Goal: Check status: Check status

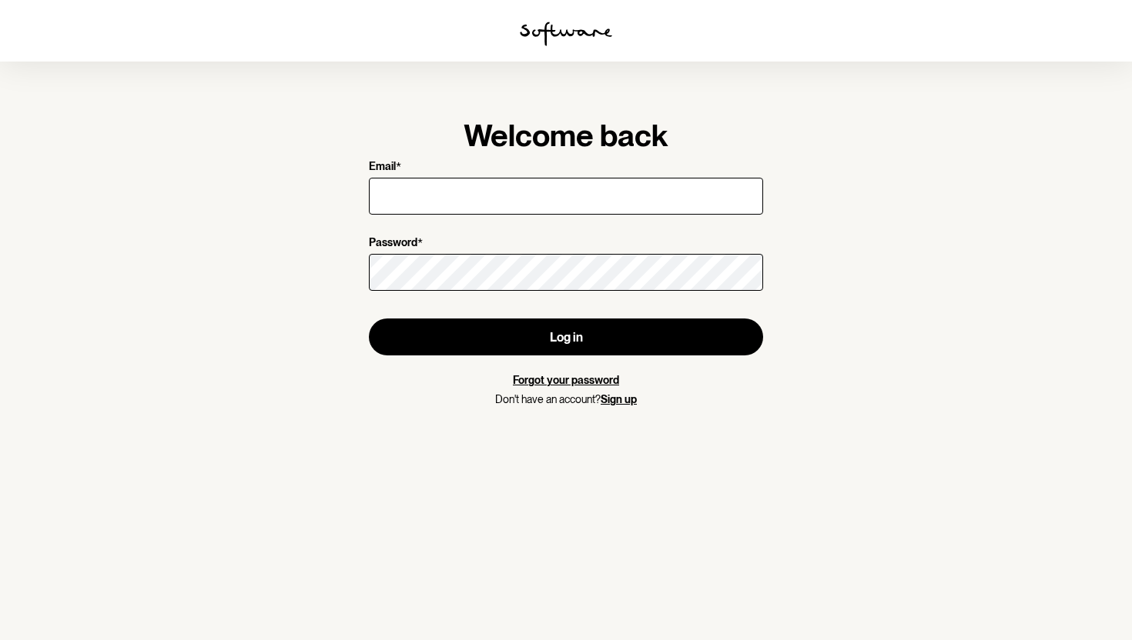
click at [553, 196] on input "Email *" at bounding box center [566, 196] width 394 height 37
click at [531, 215] on div "leanne_ew@live.com" at bounding box center [566, 196] width 394 height 43
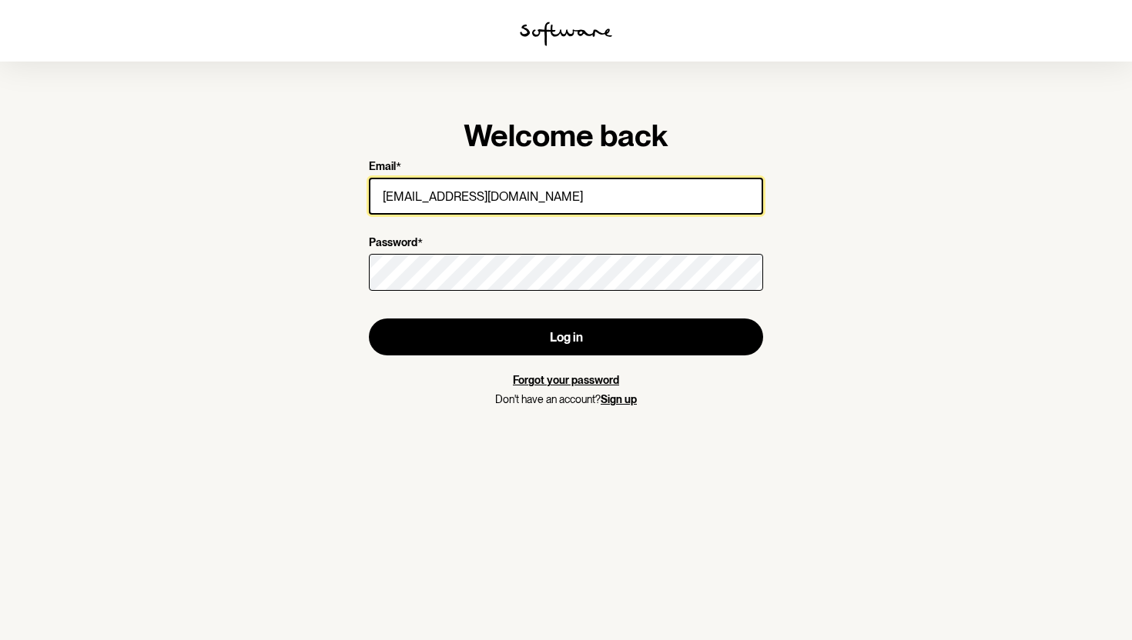
click at [528, 214] on input "leanne_ew@live.com" at bounding box center [566, 196] width 394 height 37
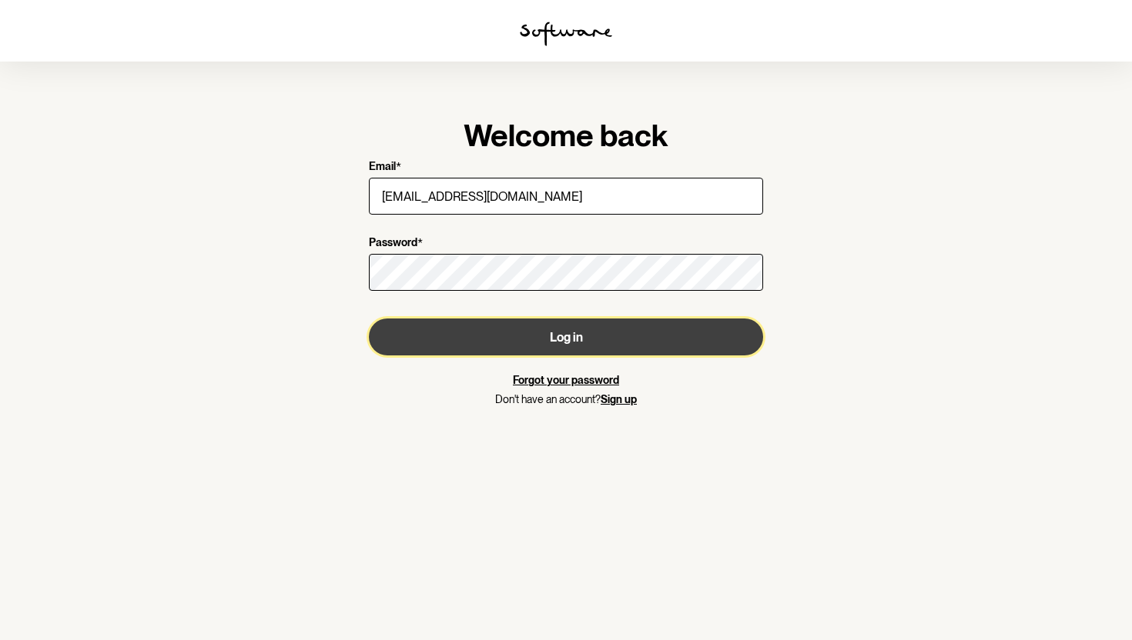
click at [511, 334] on button "Log in" at bounding box center [566, 337] width 394 height 37
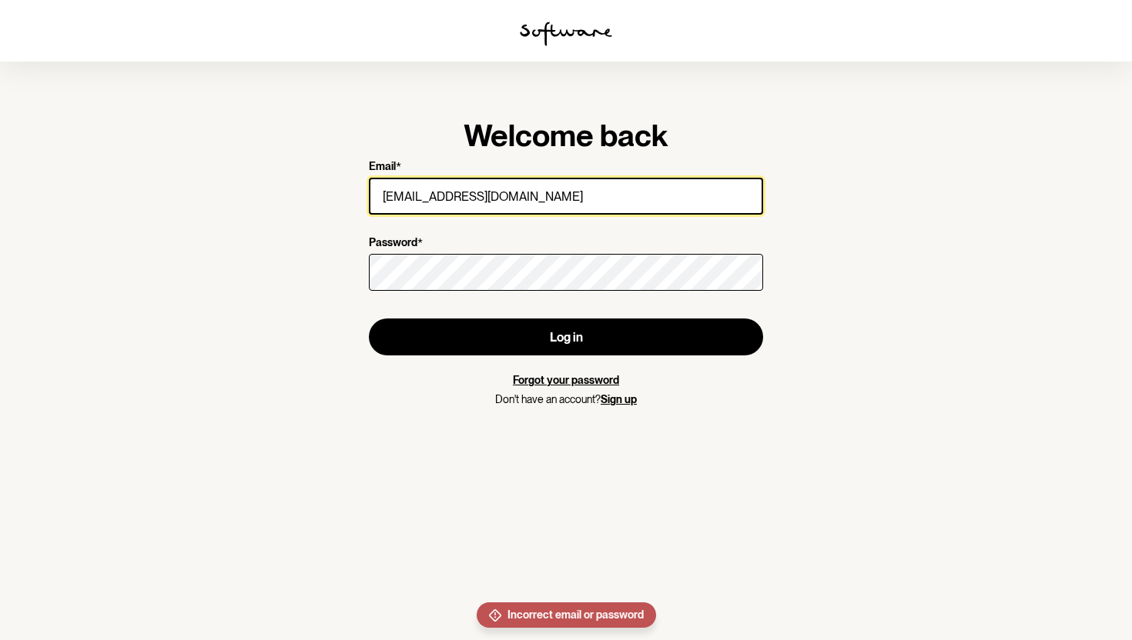
drag, startPoint x: 525, startPoint y: 198, endPoint x: 453, endPoint y: 197, distance: 71.6
click at [453, 197] on input "leanne_ew@hotmail.com" at bounding box center [566, 196] width 394 height 37
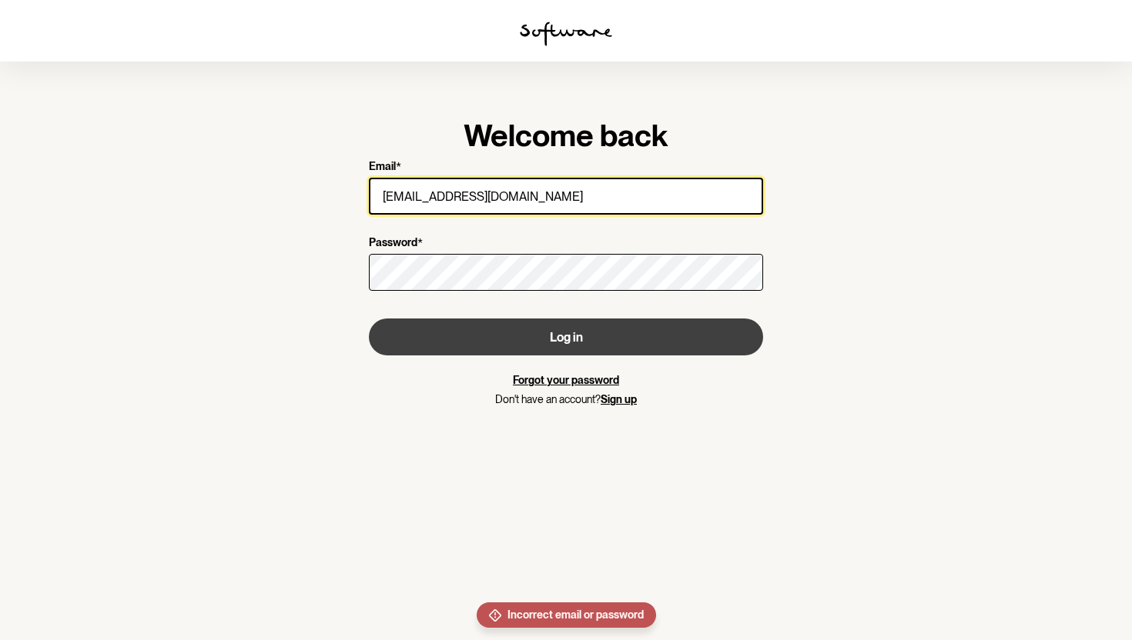
type input "leanne_ew@live.com"
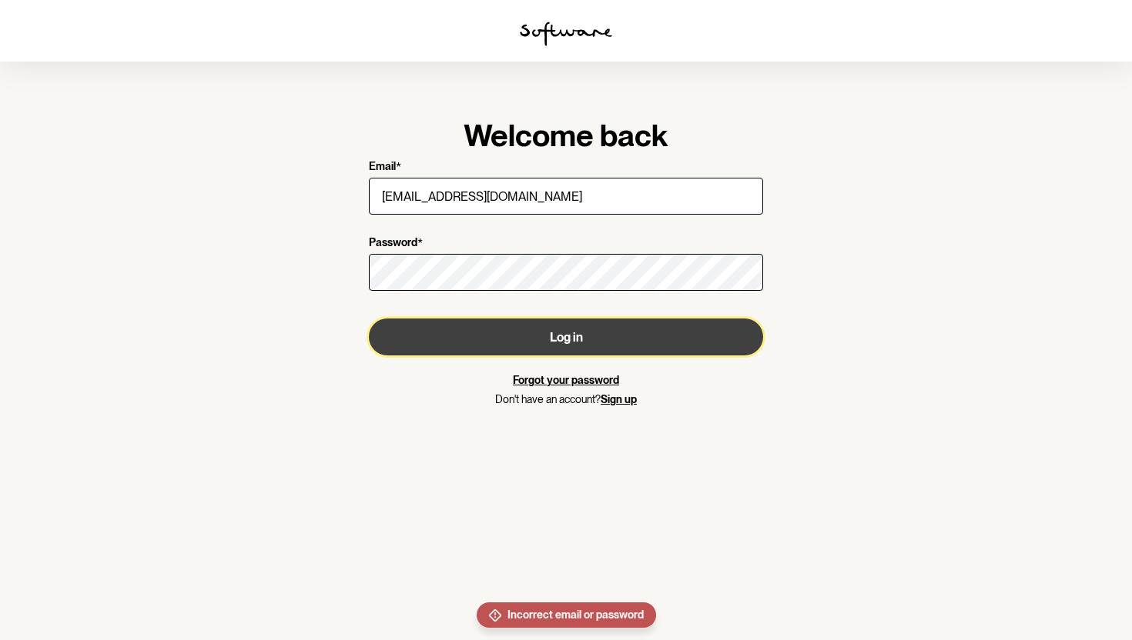
click at [460, 325] on button "Log in" at bounding box center [566, 337] width 394 height 37
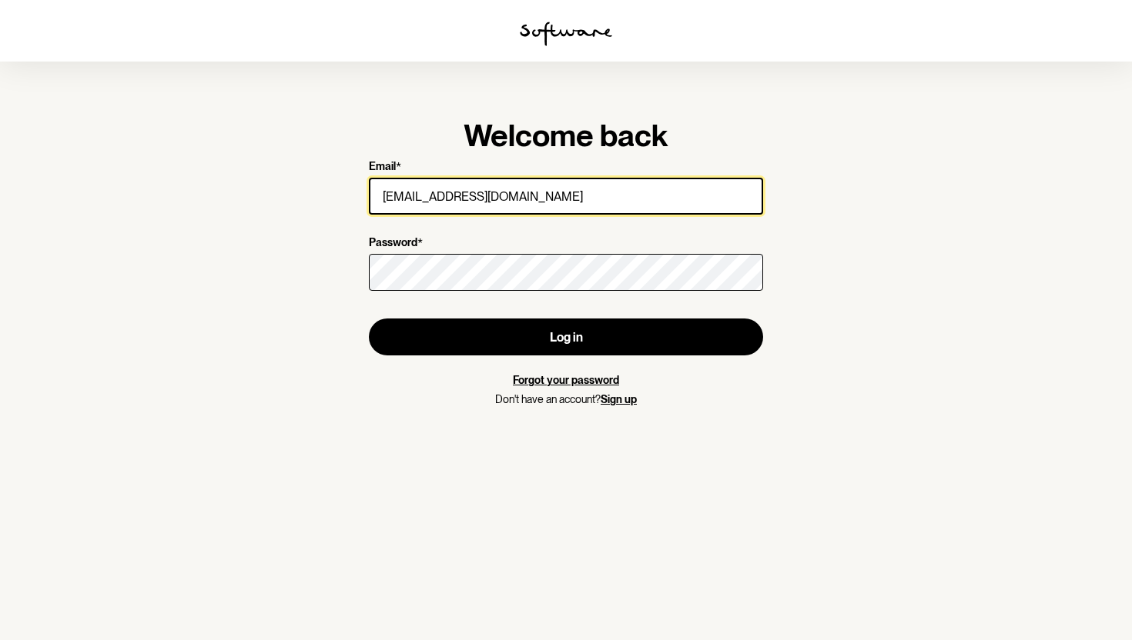
click at [530, 198] on input "leanne_ew@live.com" at bounding box center [566, 196] width 394 height 37
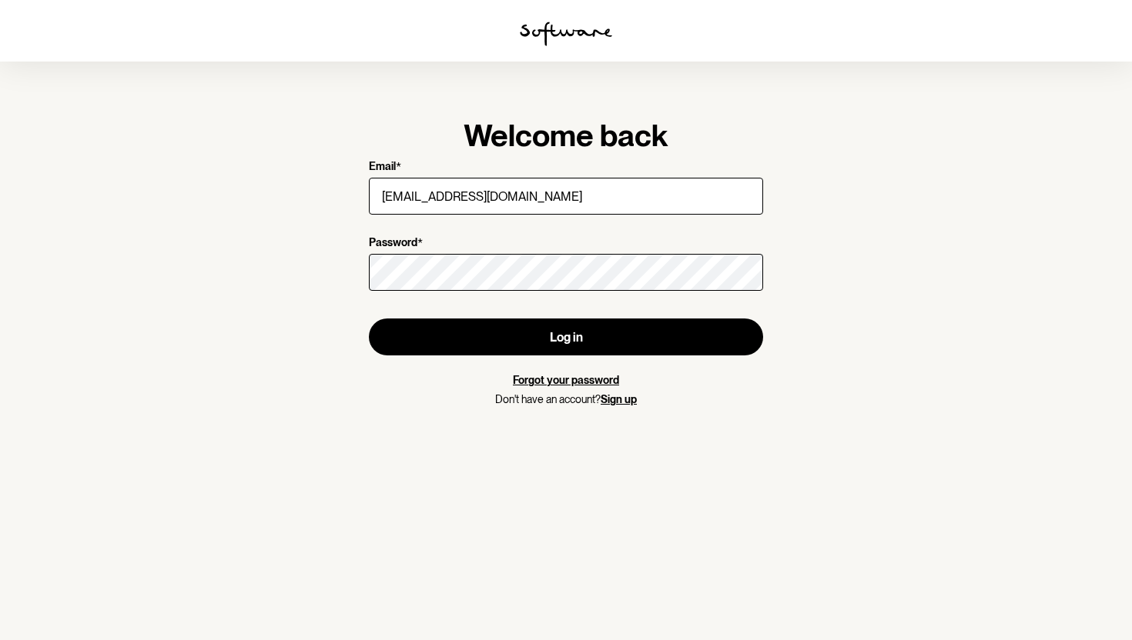
click at [849, 311] on section "Welcome back Email * leanne_ew@live.com Password * Log in Forgot your password …" at bounding box center [566, 320] width 1132 height 640
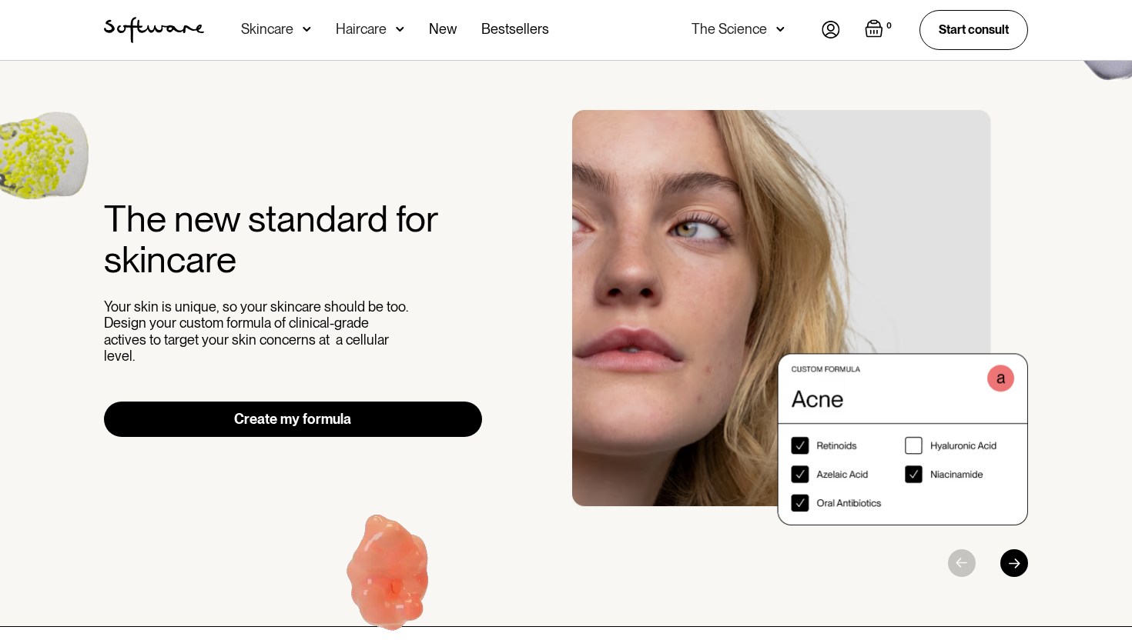
click at [834, 28] on img at bounding box center [830, 30] width 18 height 18
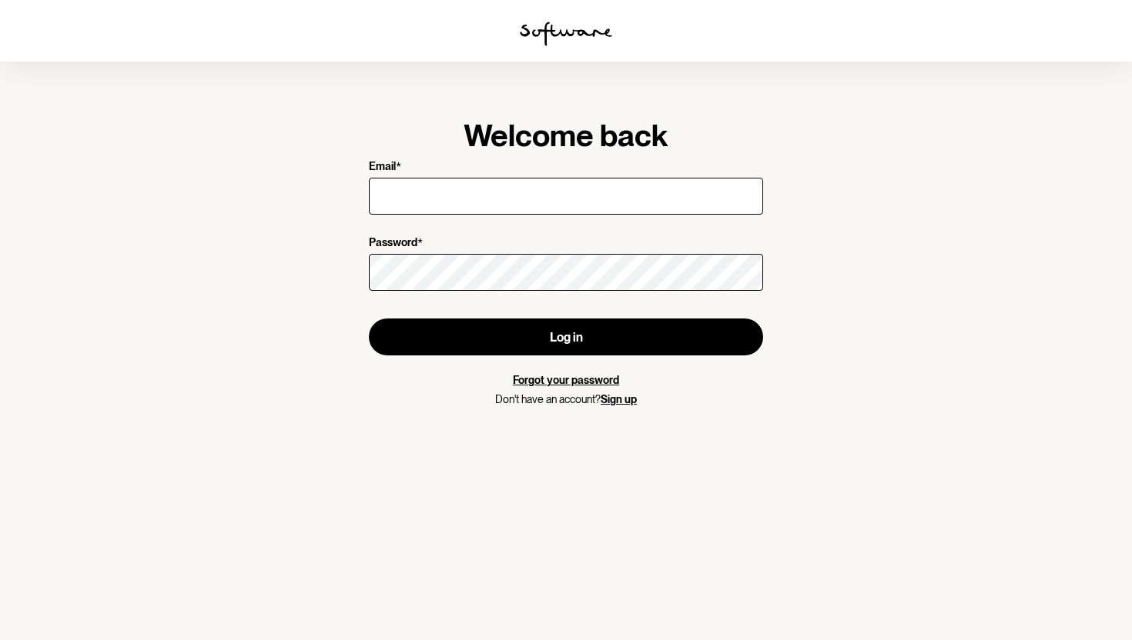
click at [653, 200] on input "Email *" at bounding box center [566, 196] width 394 height 37
type input "[EMAIL_ADDRESS][DOMAIN_NAME]"
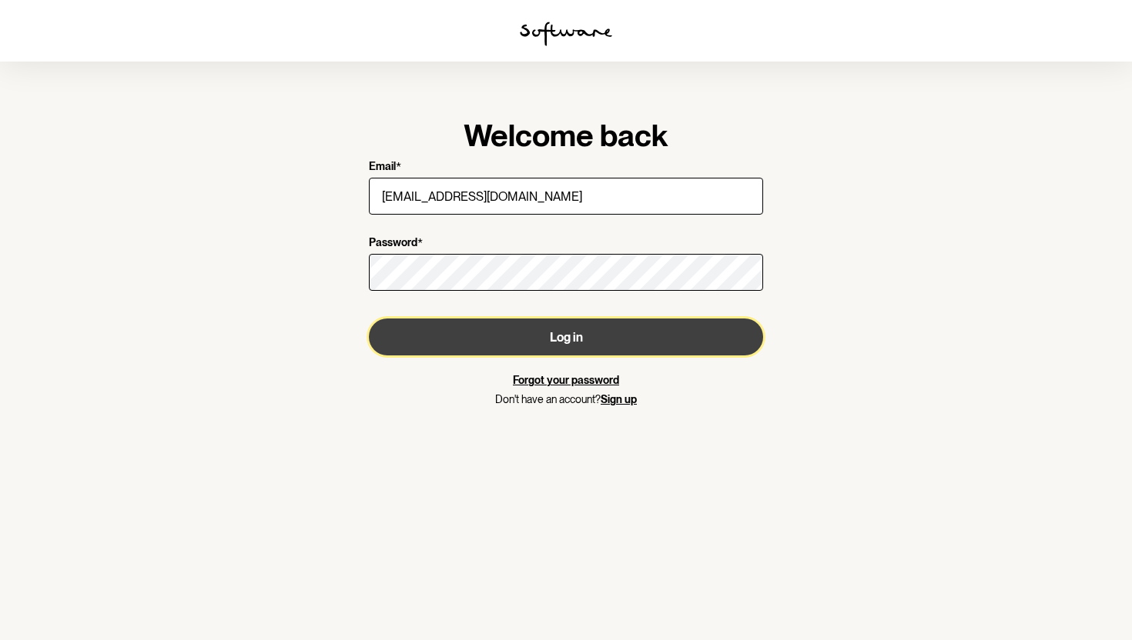
click at [543, 334] on button "Log in" at bounding box center [566, 337] width 394 height 37
click at [450, 336] on button "Log in" at bounding box center [566, 337] width 394 height 37
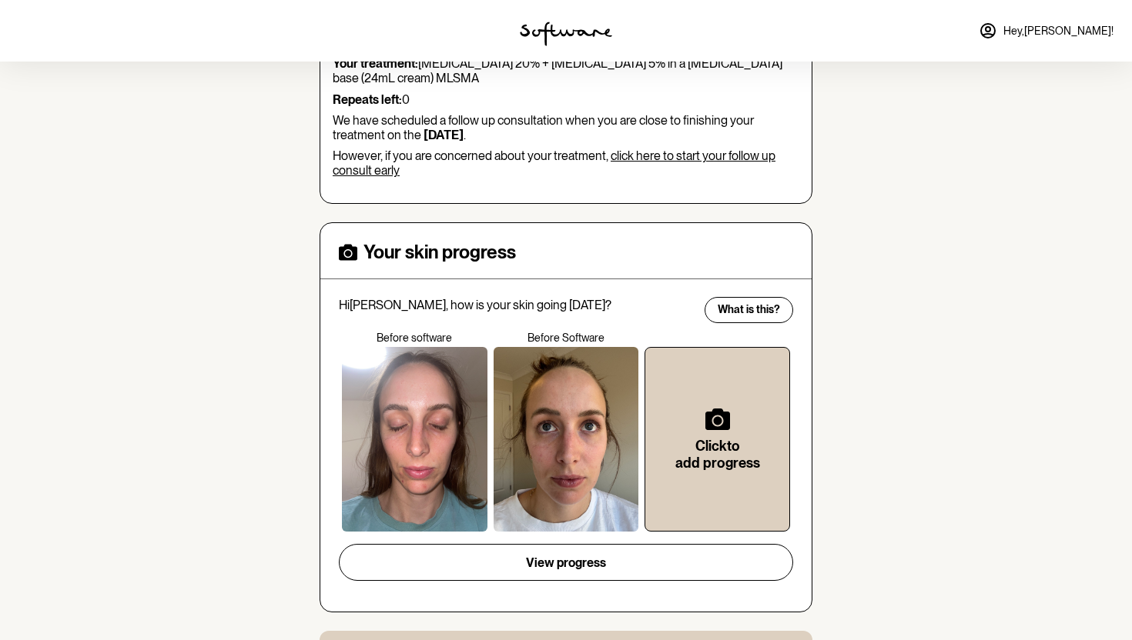
scroll to position [234, 0]
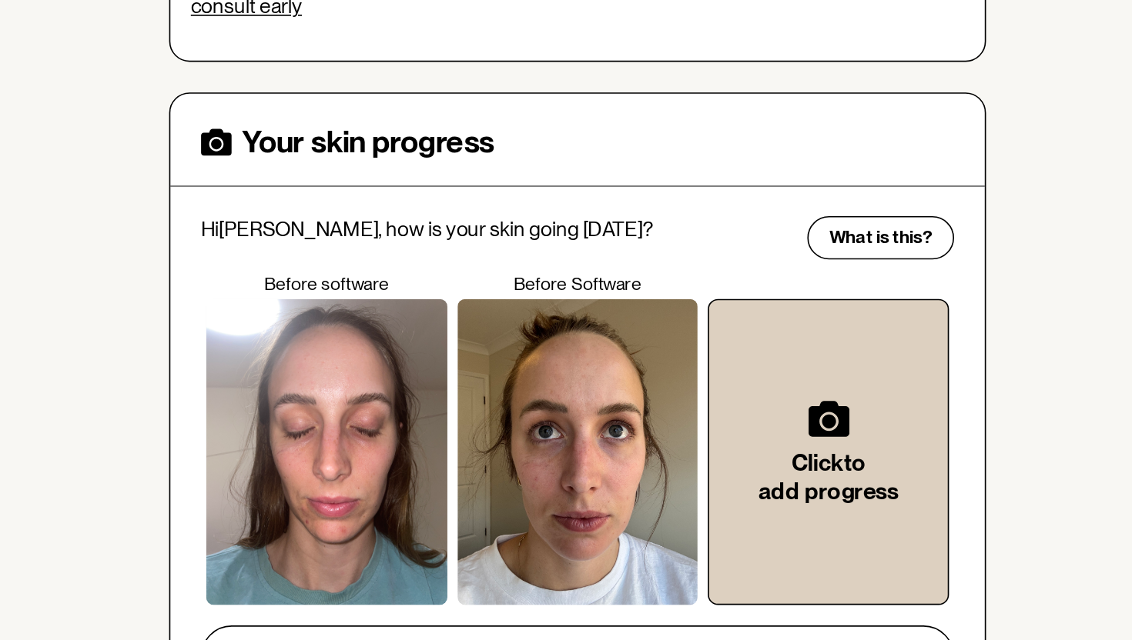
click at [597, 380] on div at bounding box center [565, 437] width 145 height 185
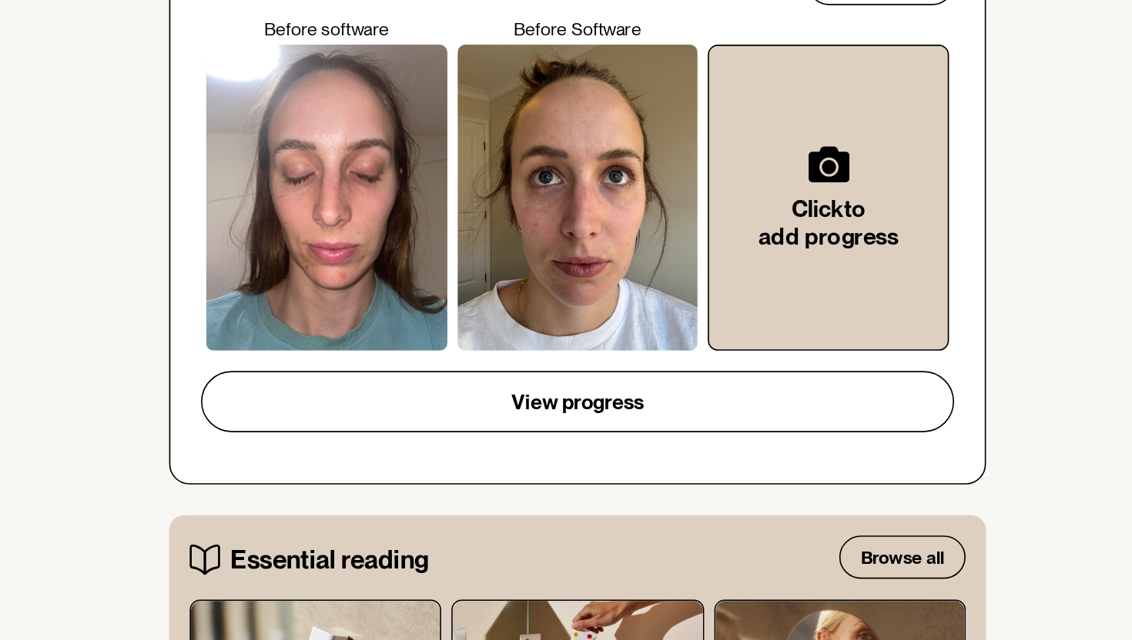
scroll to position [299, 0]
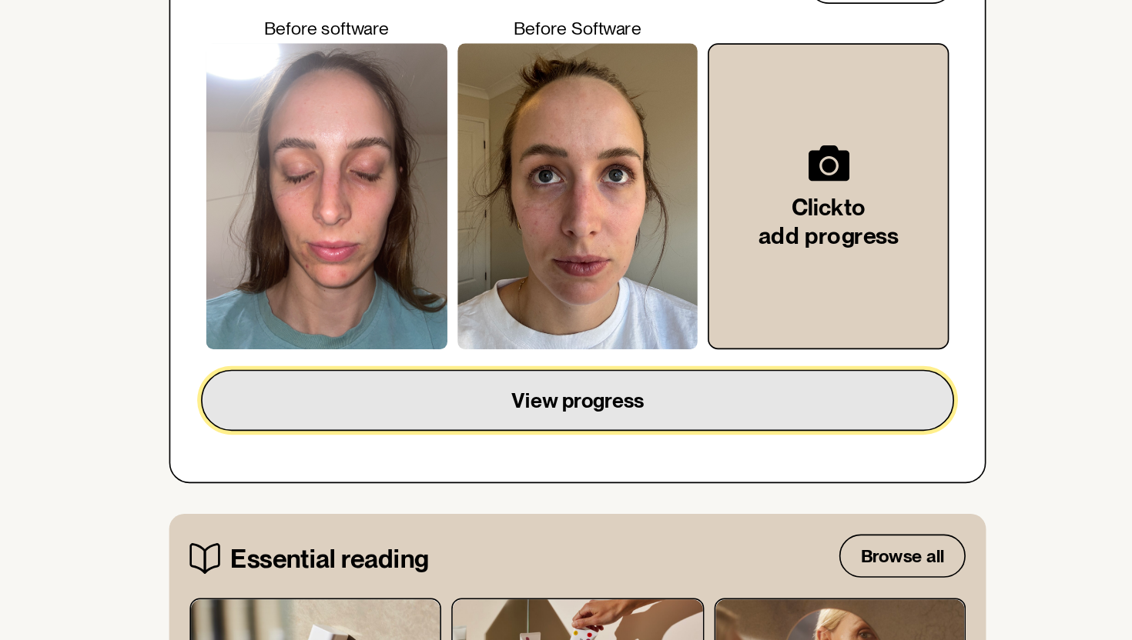
click at [561, 496] on span "View progress" at bounding box center [566, 496] width 80 height 15
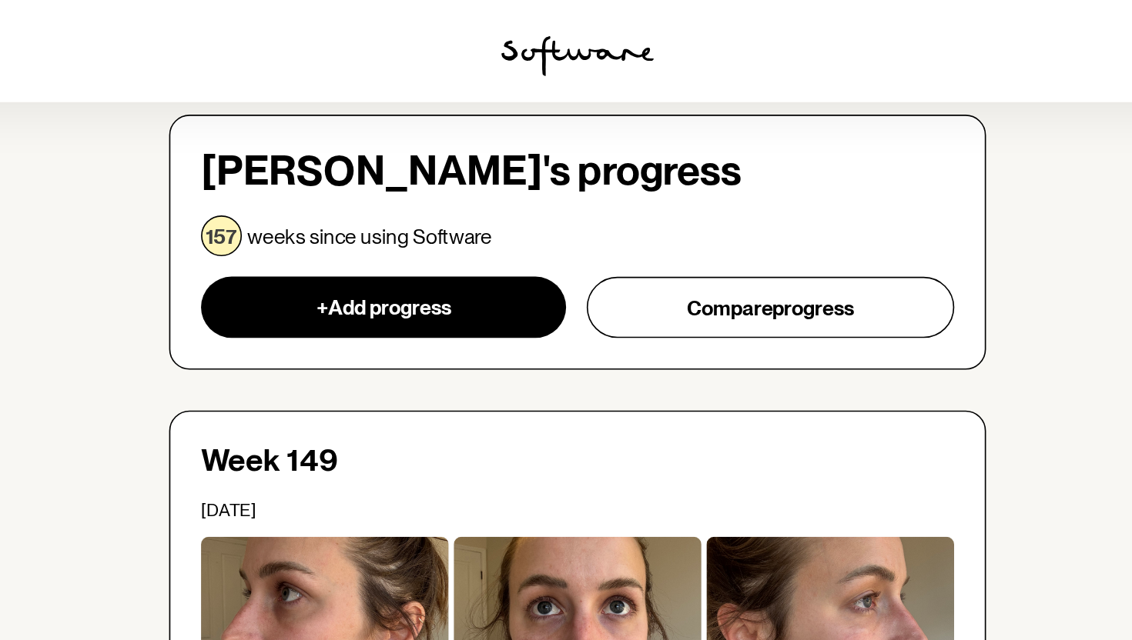
scroll to position [69, 0]
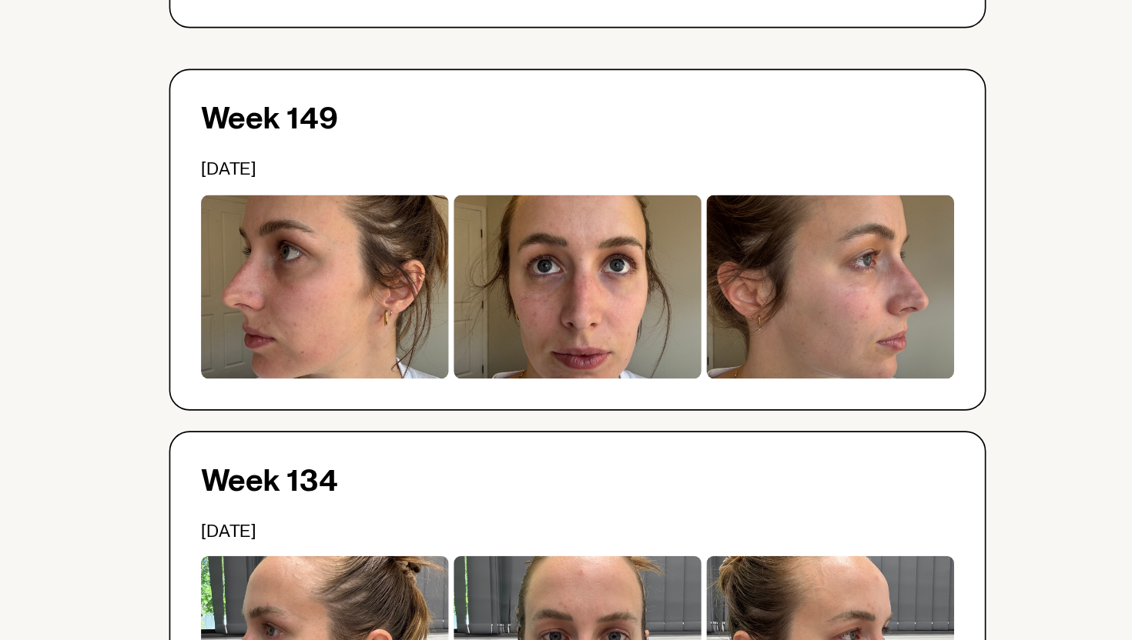
click at [411, 402] on div at bounding box center [413, 387] width 149 height 111
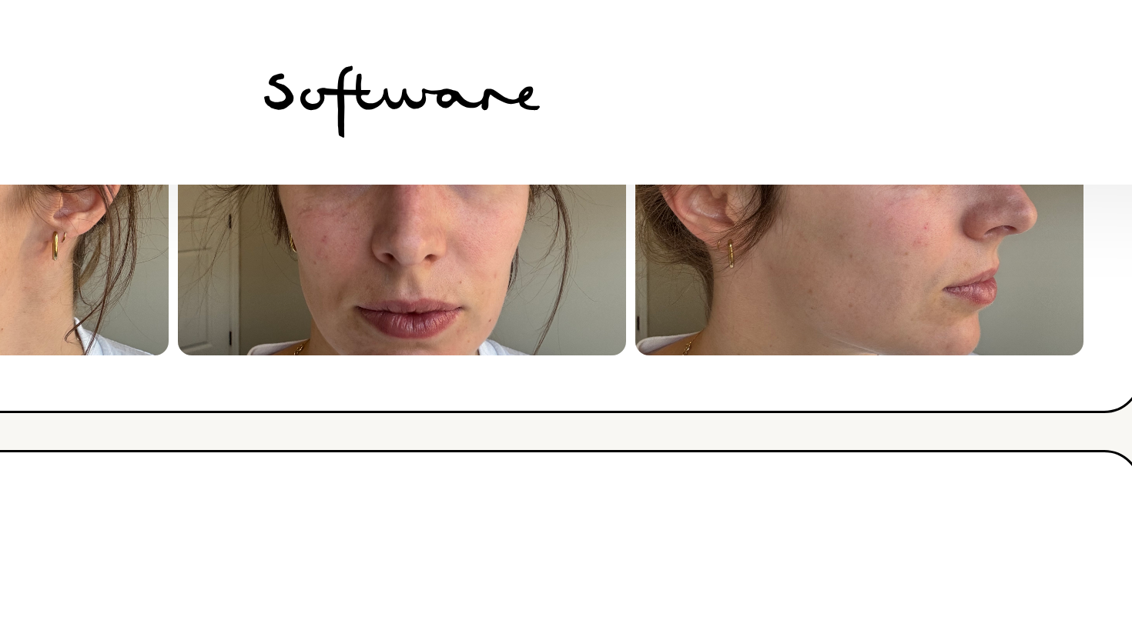
scroll to position [353, 0]
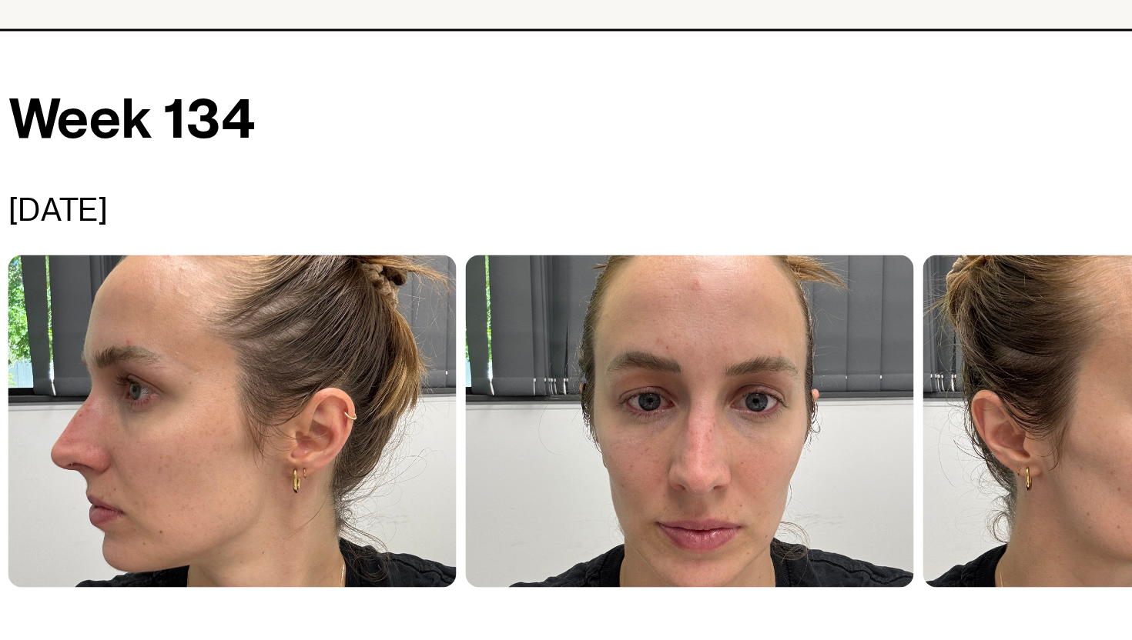
click at [609, 255] on p "[DATE]" at bounding box center [566, 249] width 454 height 13
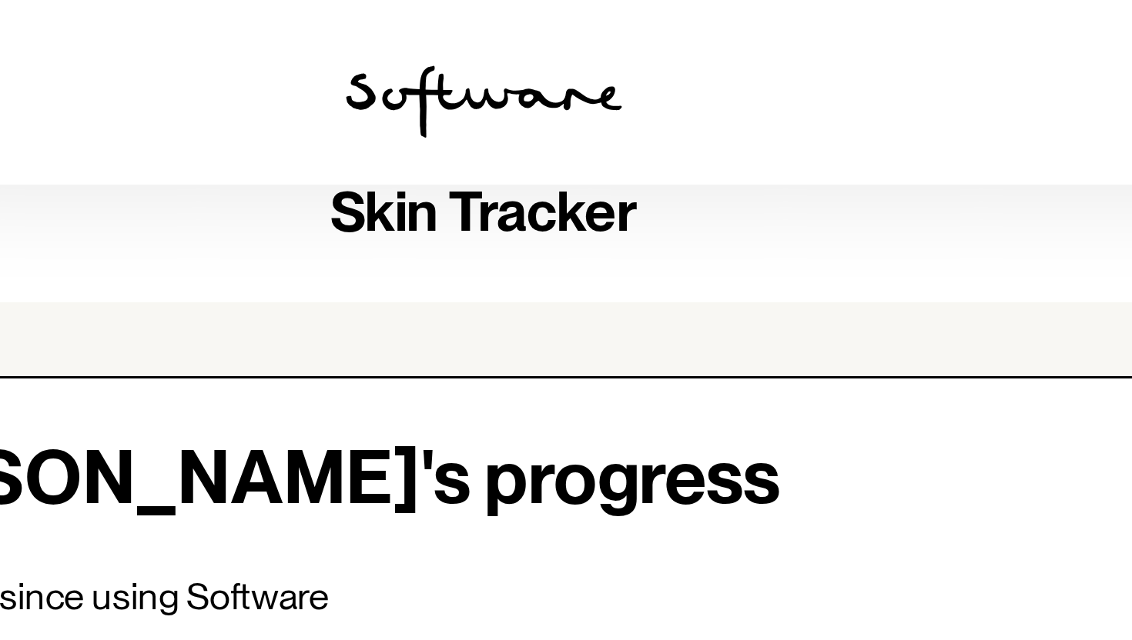
scroll to position [0, 0]
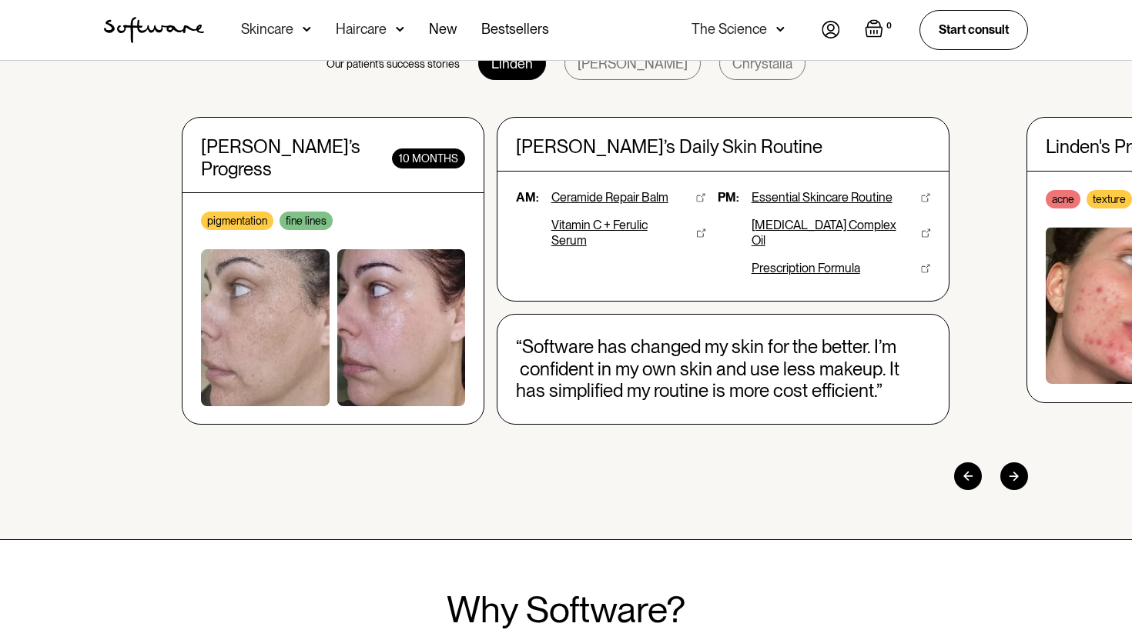
scroll to position [131, 0]
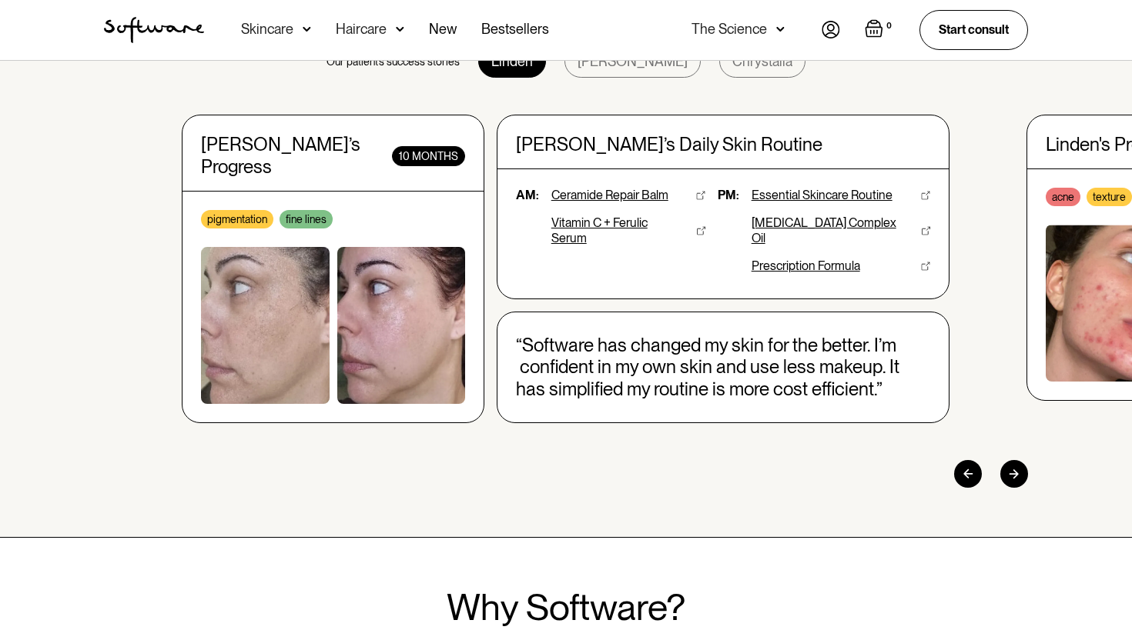
click at [1018, 463] on div at bounding box center [1014, 474] width 28 height 28
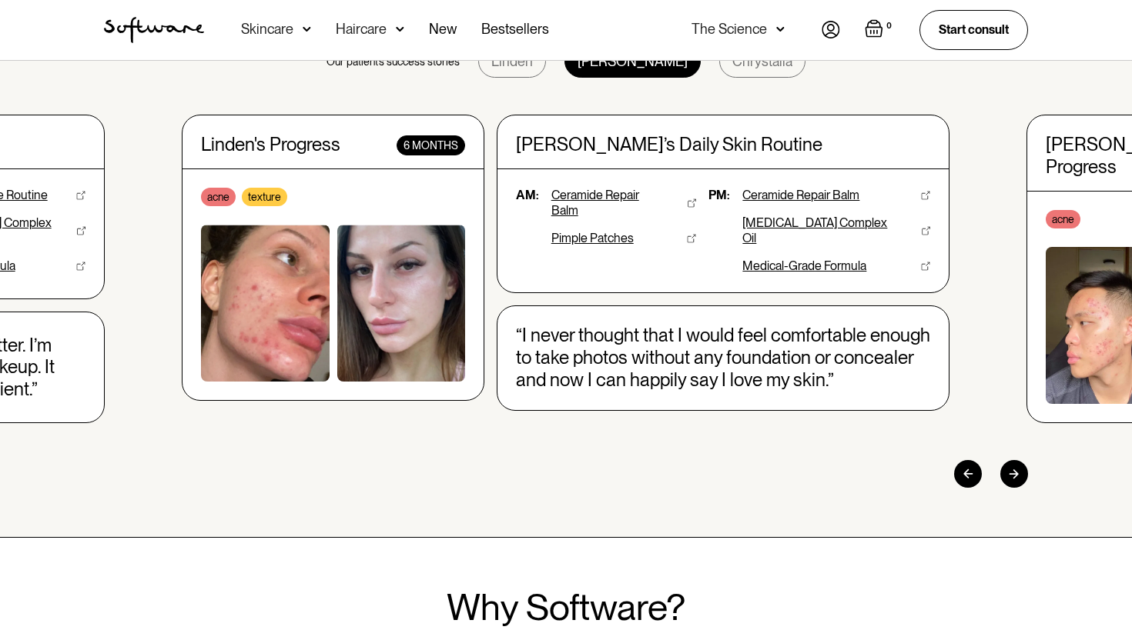
click at [1018, 464] on div at bounding box center [1014, 474] width 28 height 28
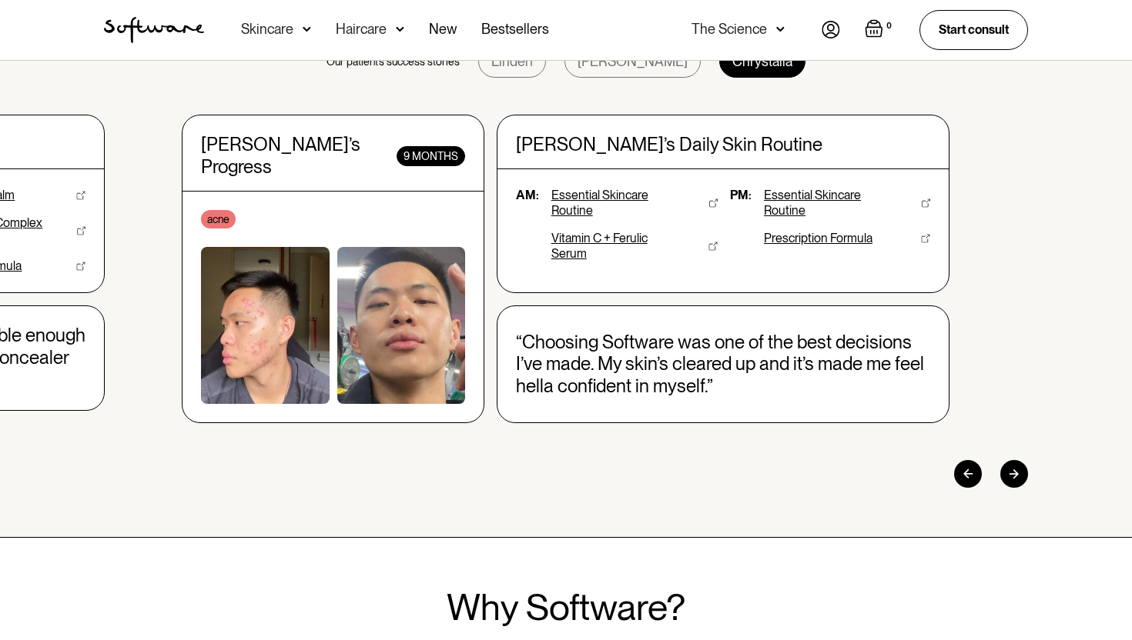
click at [1018, 464] on div at bounding box center [1014, 474] width 28 height 28
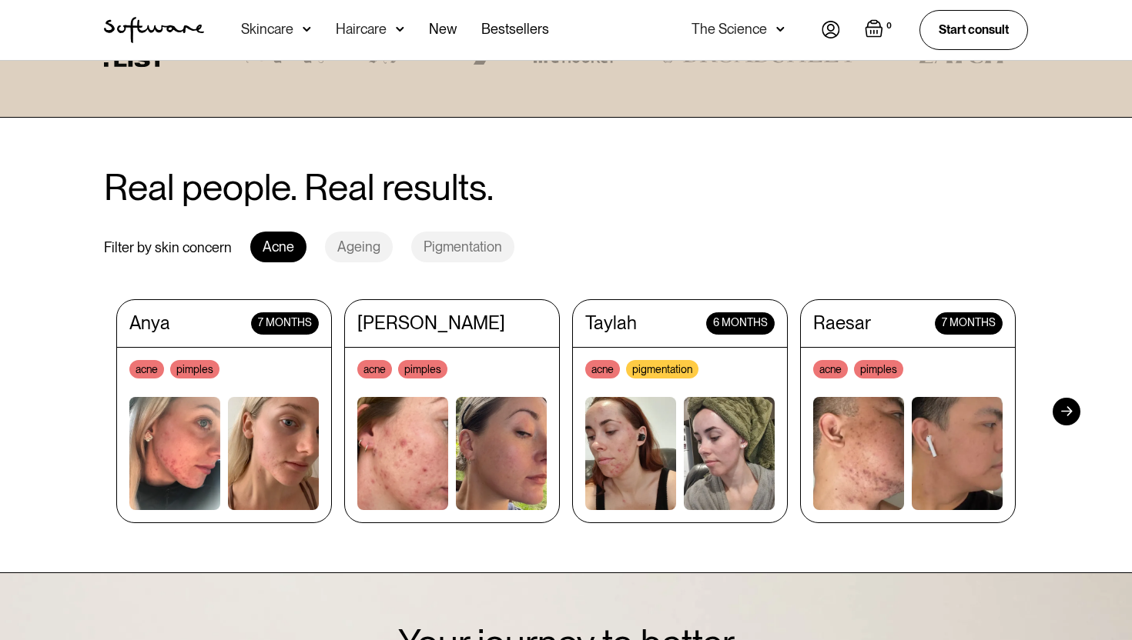
scroll to position [1360, 0]
click at [234, 404] on img at bounding box center [273, 452] width 91 height 113
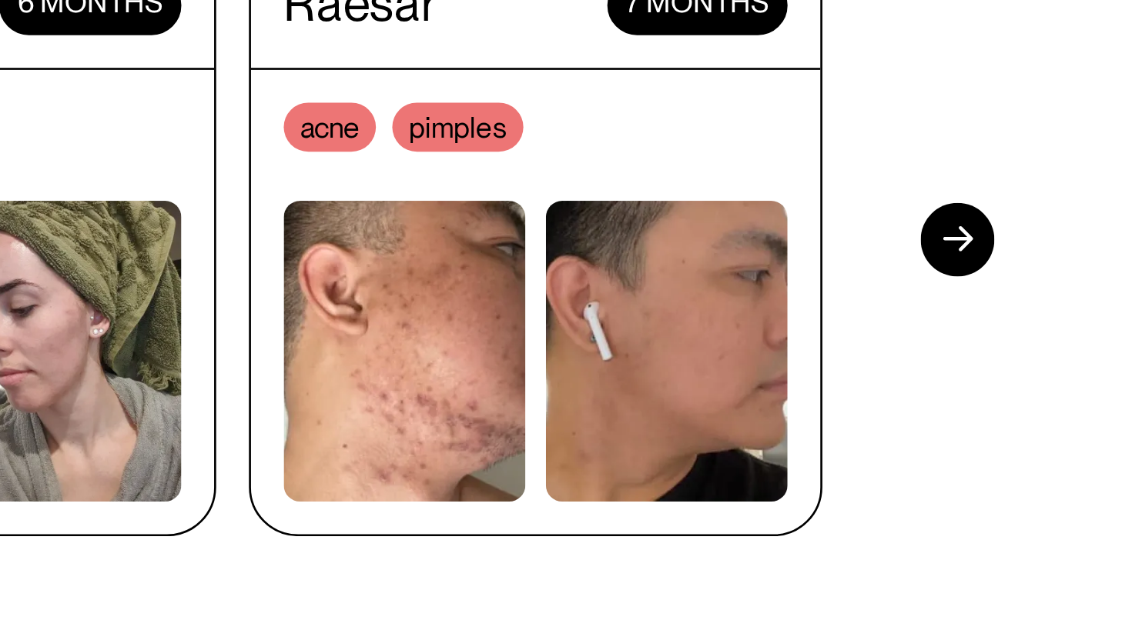
click at [1064, 401] on div at bounding box center [1066, 411] width 28 height 28
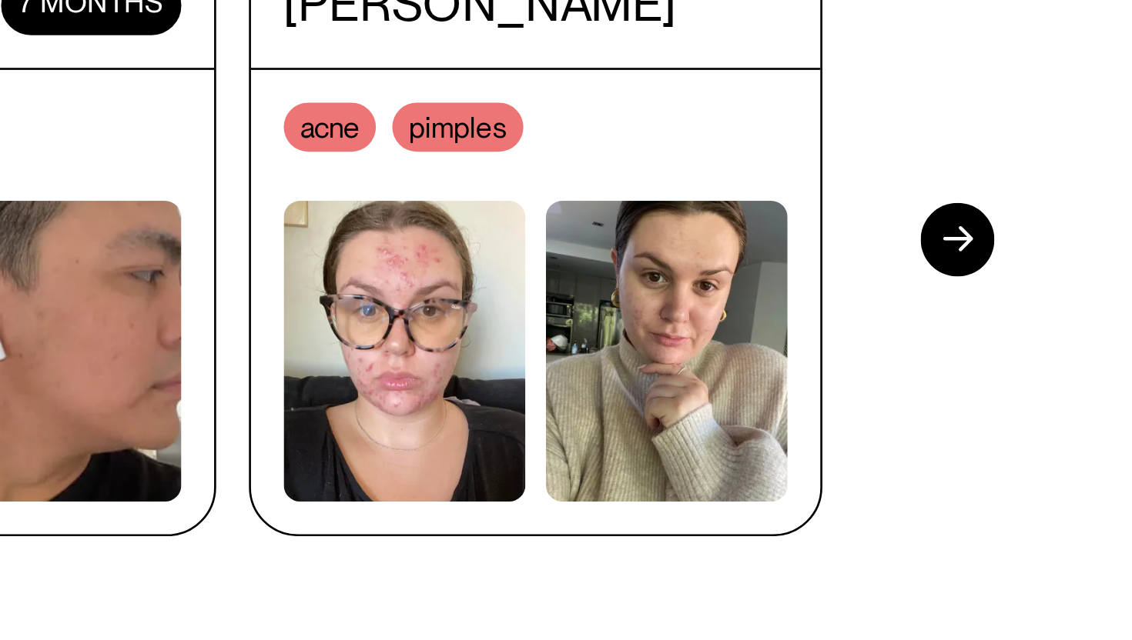
click at [1059, 397] on div at bounding box center [1066, 411] width 28 height 28
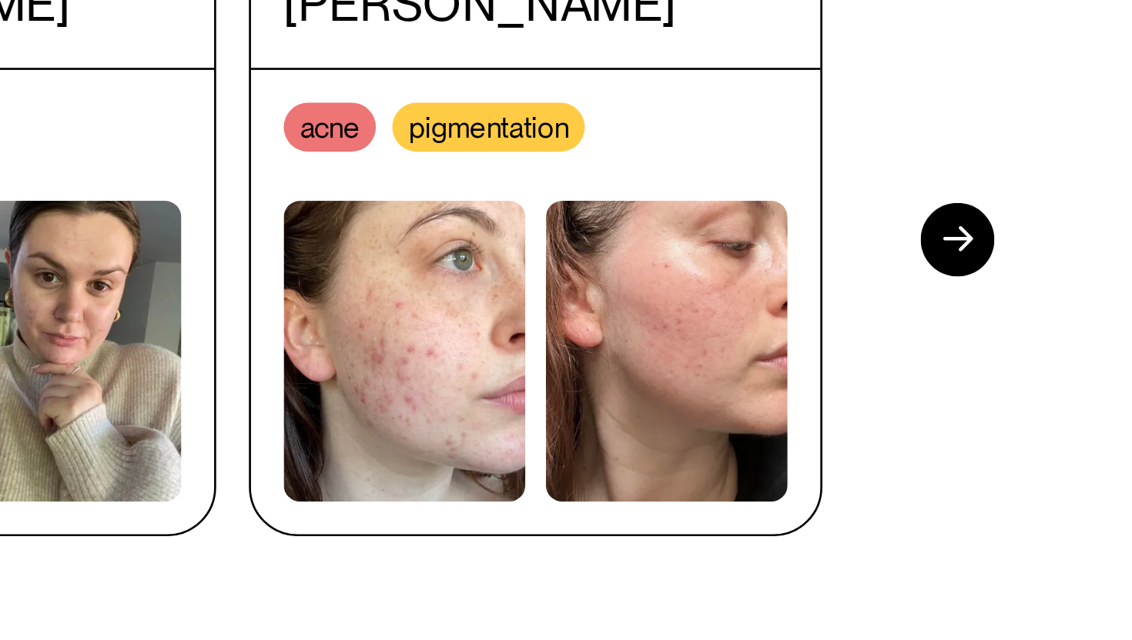
click at [1059, 397] on div at bounding box center [1066, 411] width 28 height 28
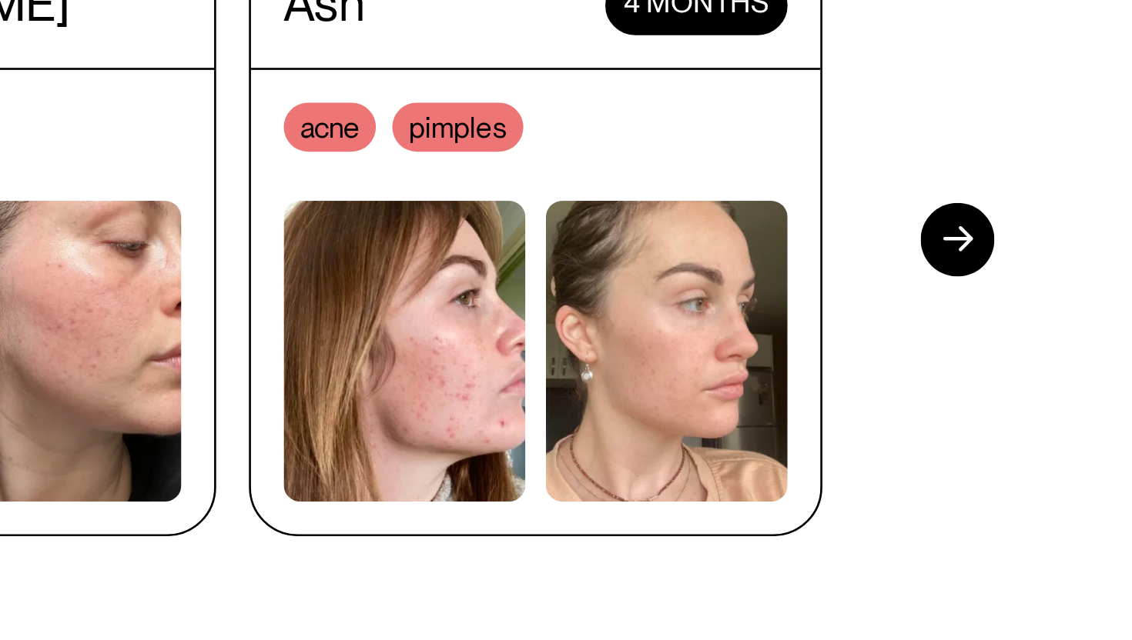
click at [1059, 397] on div at bounding box center [1066, 411] width 28 height 28
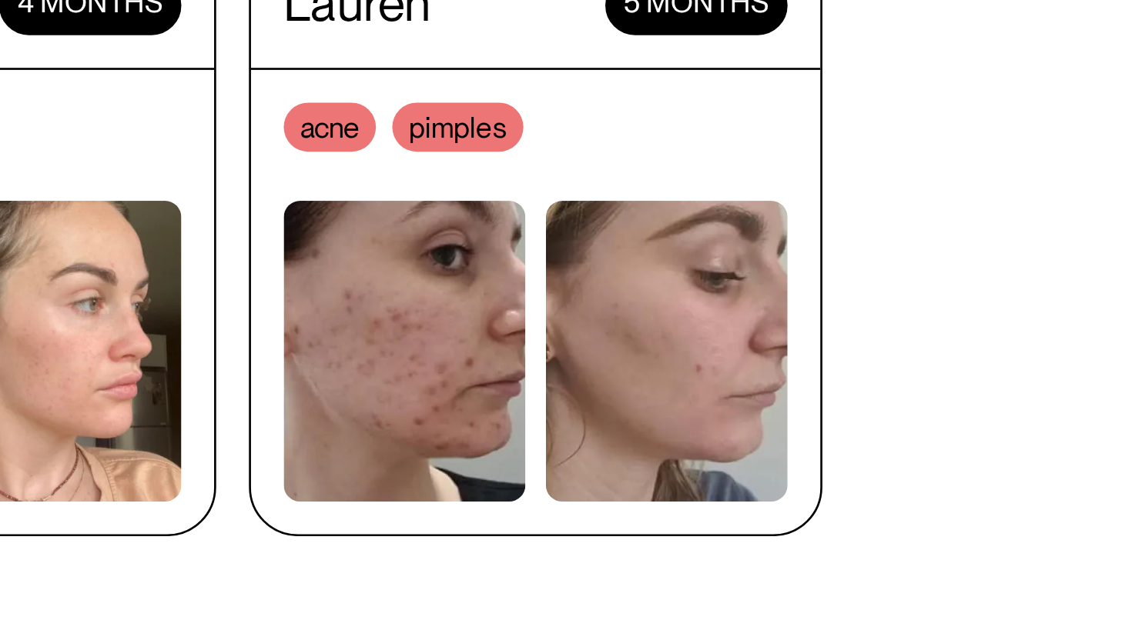
click at [1059, 396] on section "Real people. Real results. Filter by skin concern Acne Ageing Pigmentation Anya…" at bounding box center [566, 345] width 1132 height 456
